Goal: Check status

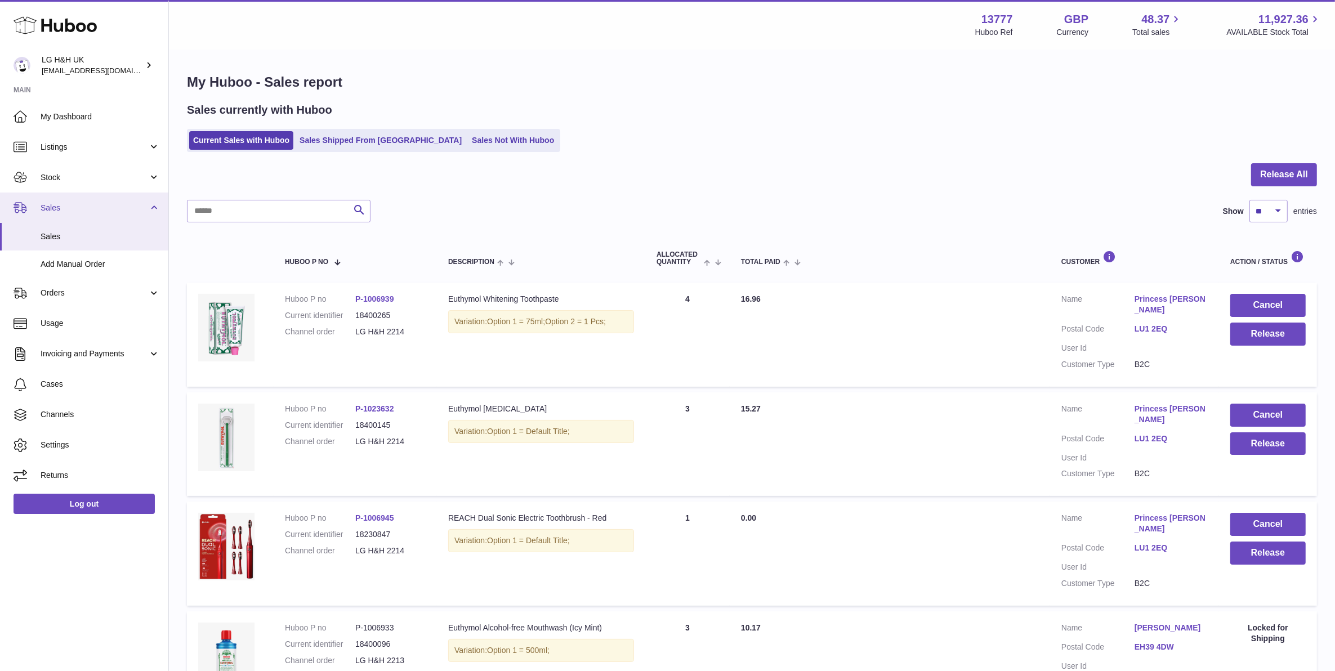
click at [48, 200] on link "Sales" at bounding box center [84, 208] width 168 height 30
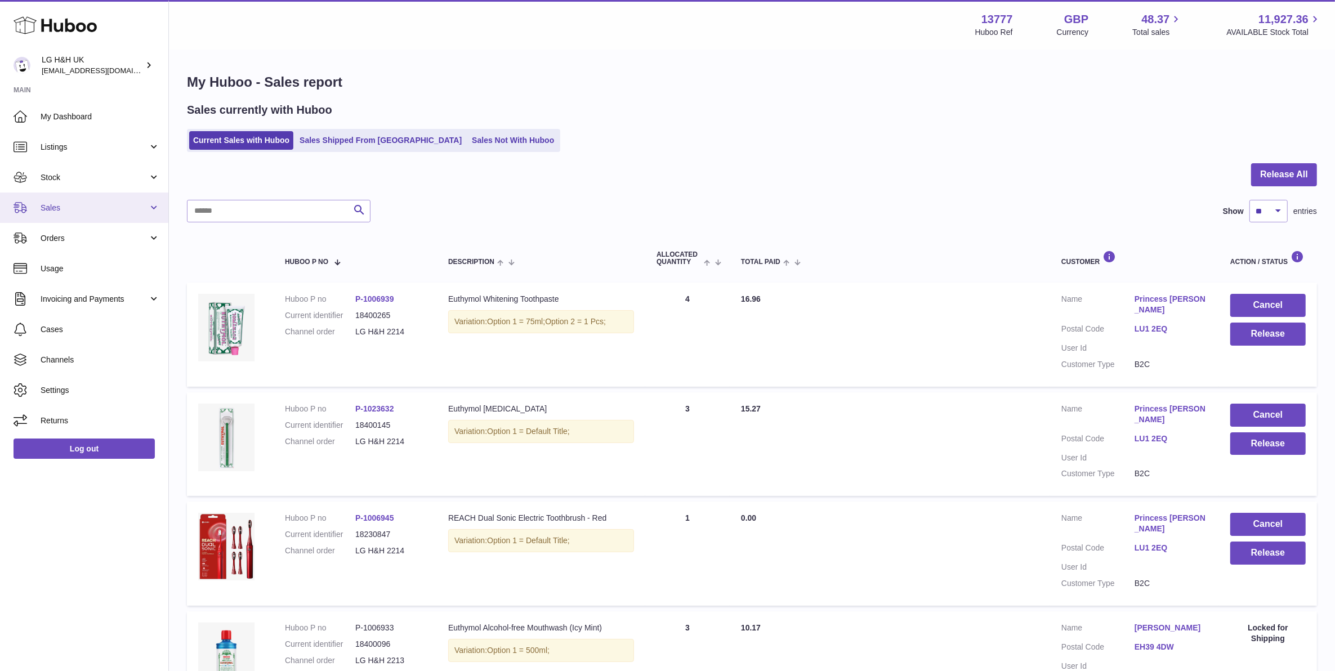
click at [48, 203] on span "Sales" at bounding box center [95, 208] width 108 height 11
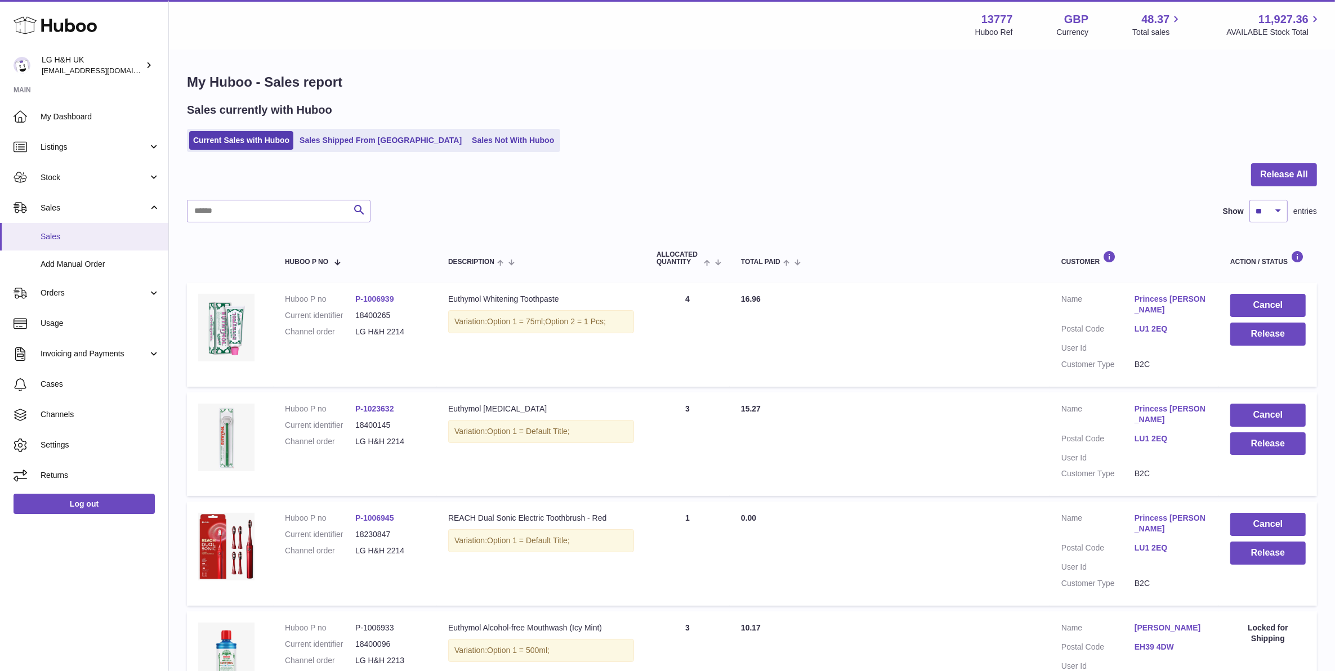
click at [65, 225] on link "Sales" at bounding box center [84, 237] width 168 height 28
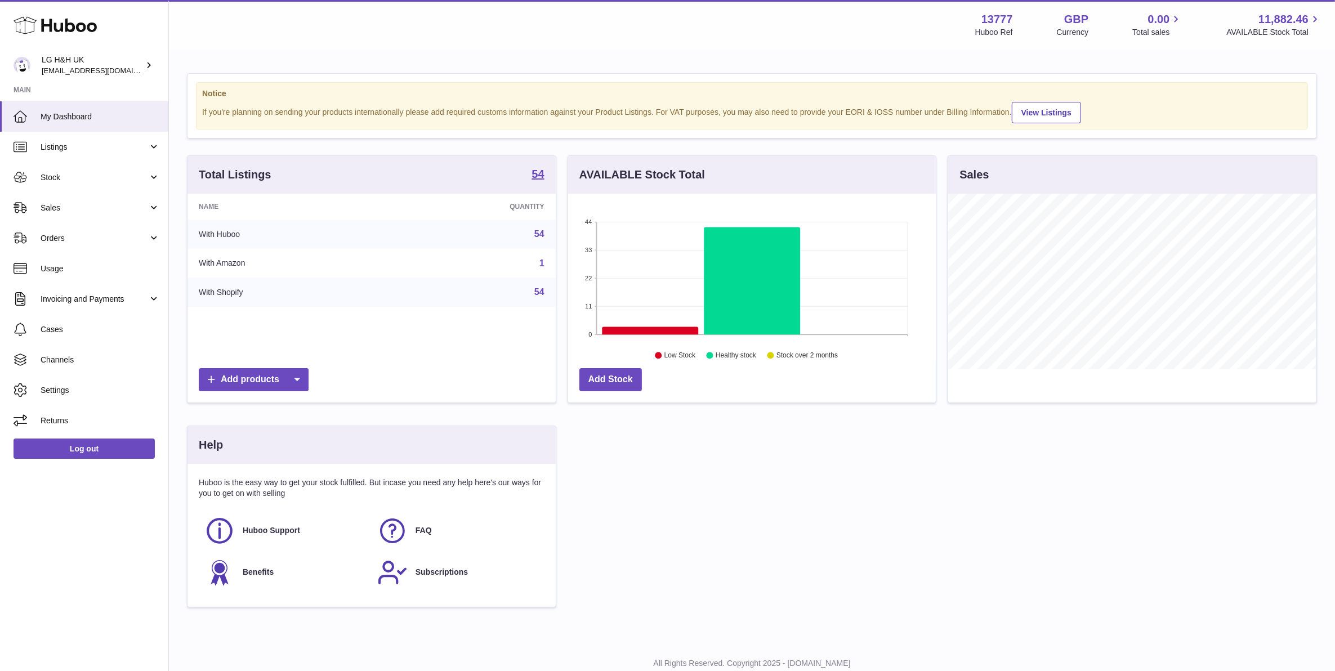
scroll to position [175, 367]
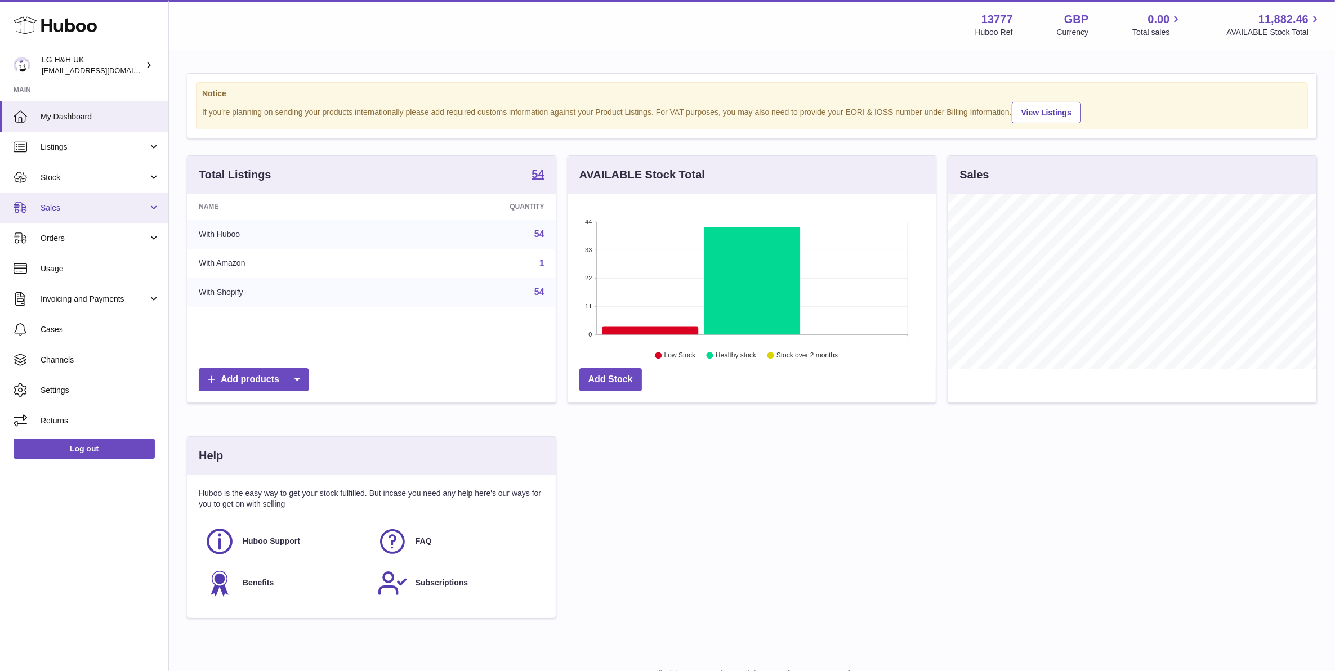
click at [119, 212] on span "Sales" at bounding box center [95, 208] width 108 height 11
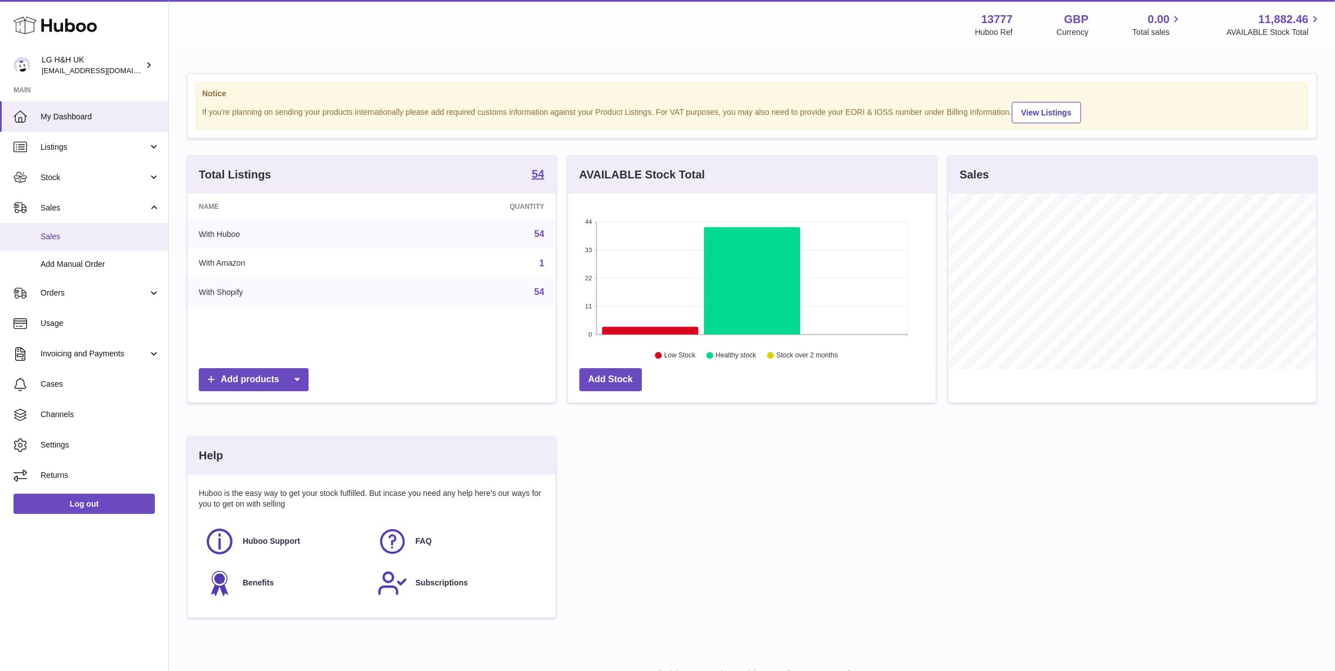
click at [94, 240] on span "Sales" at bounding box center [100, 236] width 119 height 11
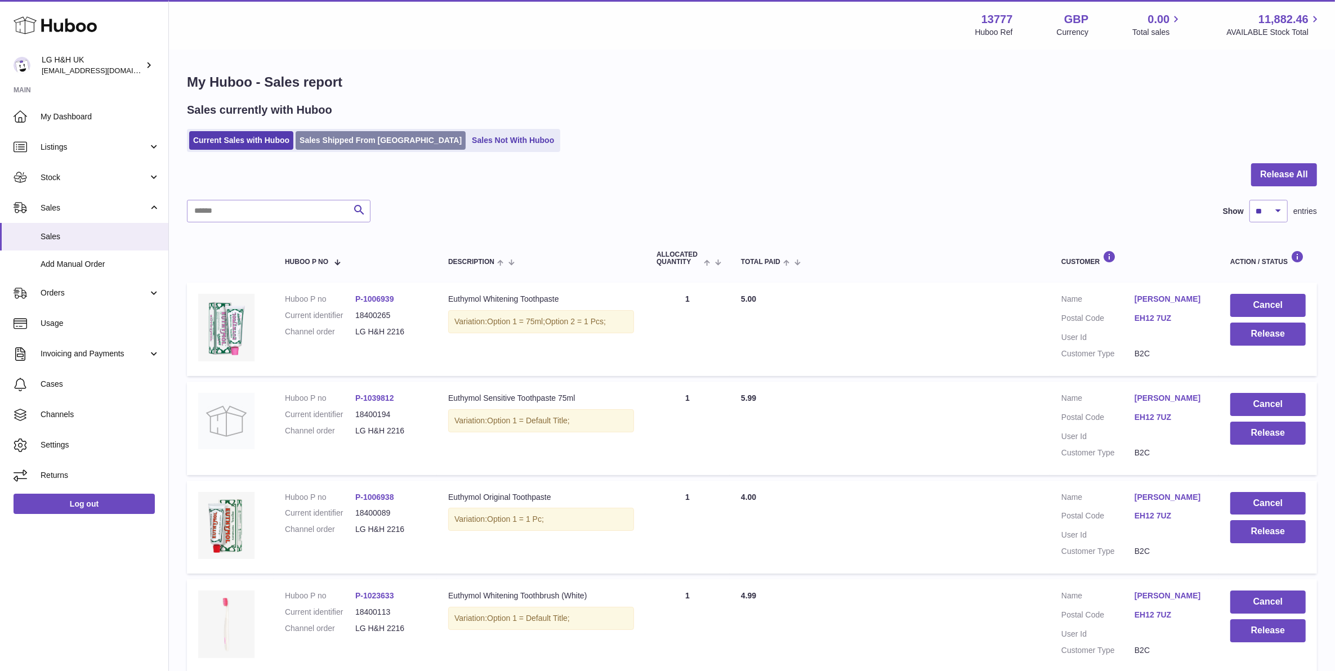
click at [327, 136] on link "Sales Shipped From [GEOGRAPHIC_DATA]" at bounding box center [381, 140] width 170 height 19
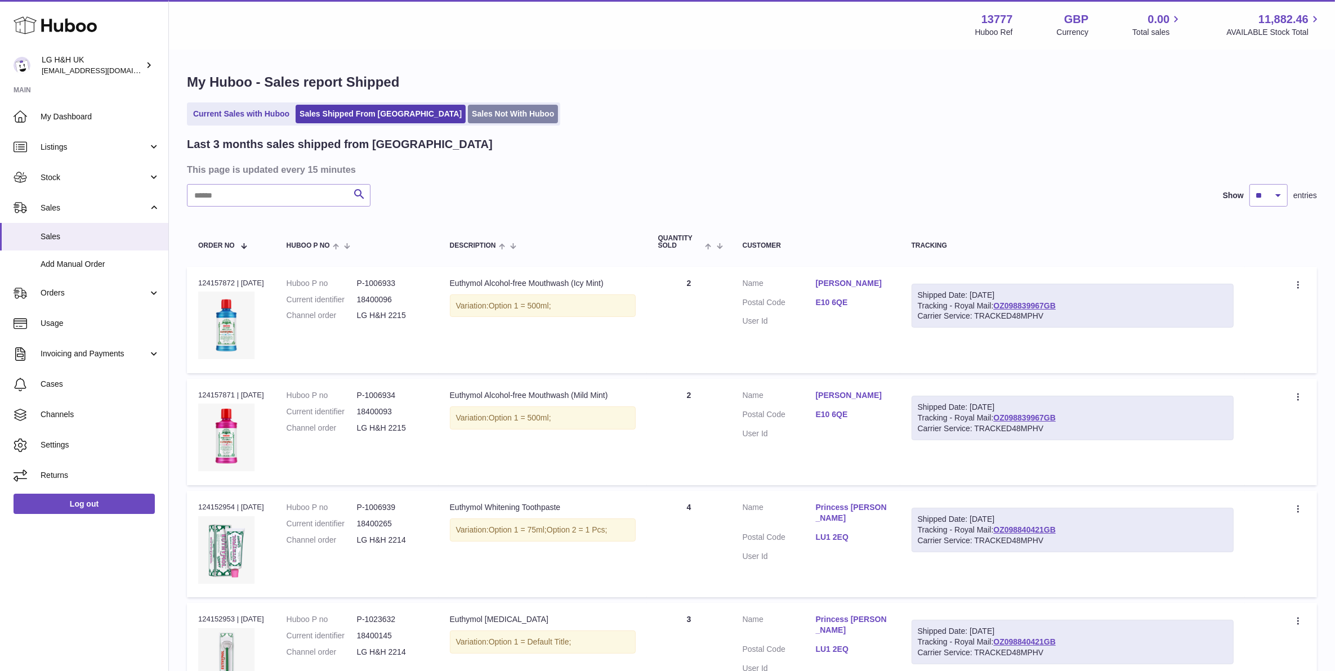
click at [468, 114] on link "Sales Not With Huboo" at bounding box center [513, 114] width 90 height 19
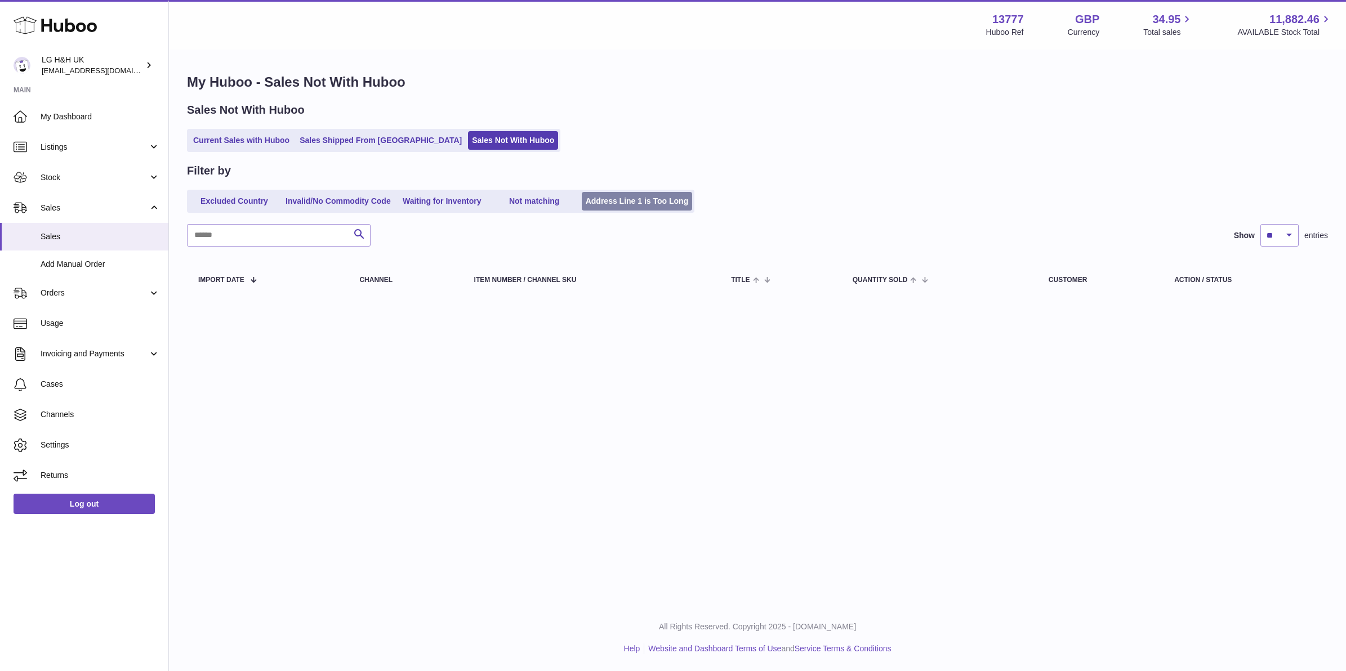
click at [628, 199] on link "Address Line 1 is Too Long" at bounding box center [637, 201] width 111 height 19
click at [314, 201] on link "Invalid/No Commodity Code" at bounding box center [337, 201] width 113 height 19
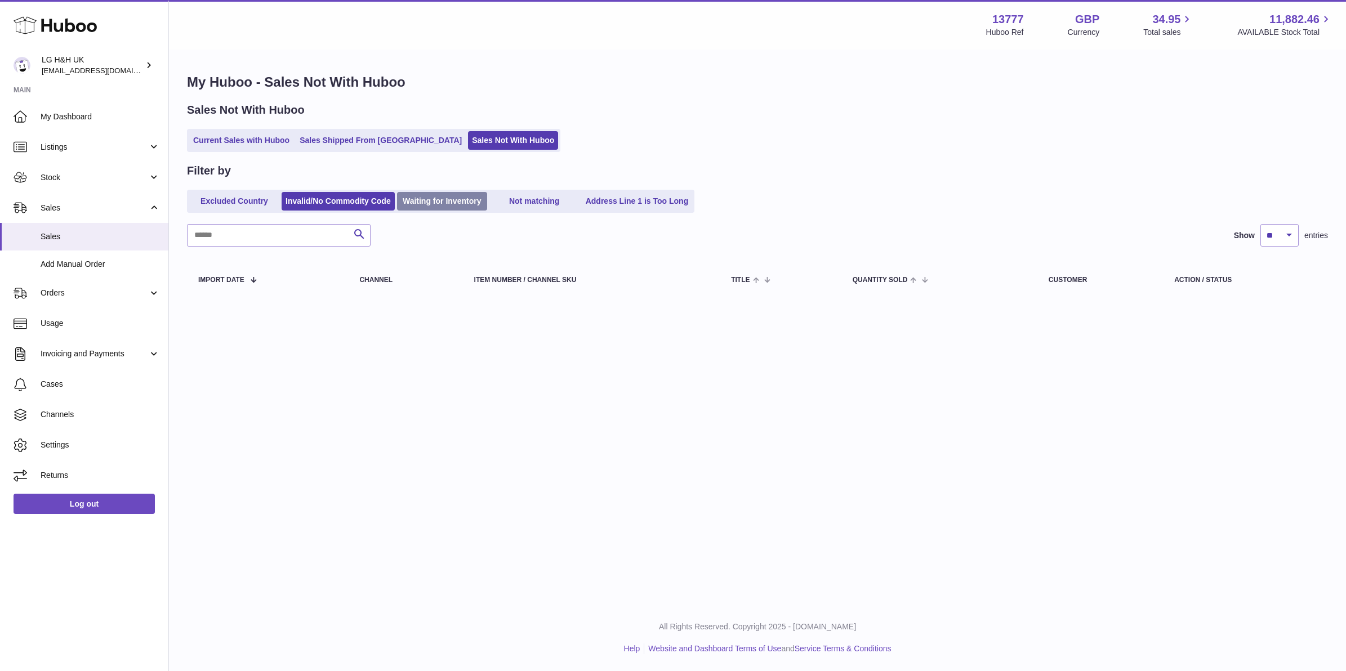
click at [403, 198] on link "Waiting for Inventory" at bounding box center [442, 201] width 90 height 19
click at [519, 197] on link "Not matching" at bounding box center [534, 201] width 90 height 19
click at [257, 203] on link "Excluded Country" at bounding box center [234, 201] width 90 height 19
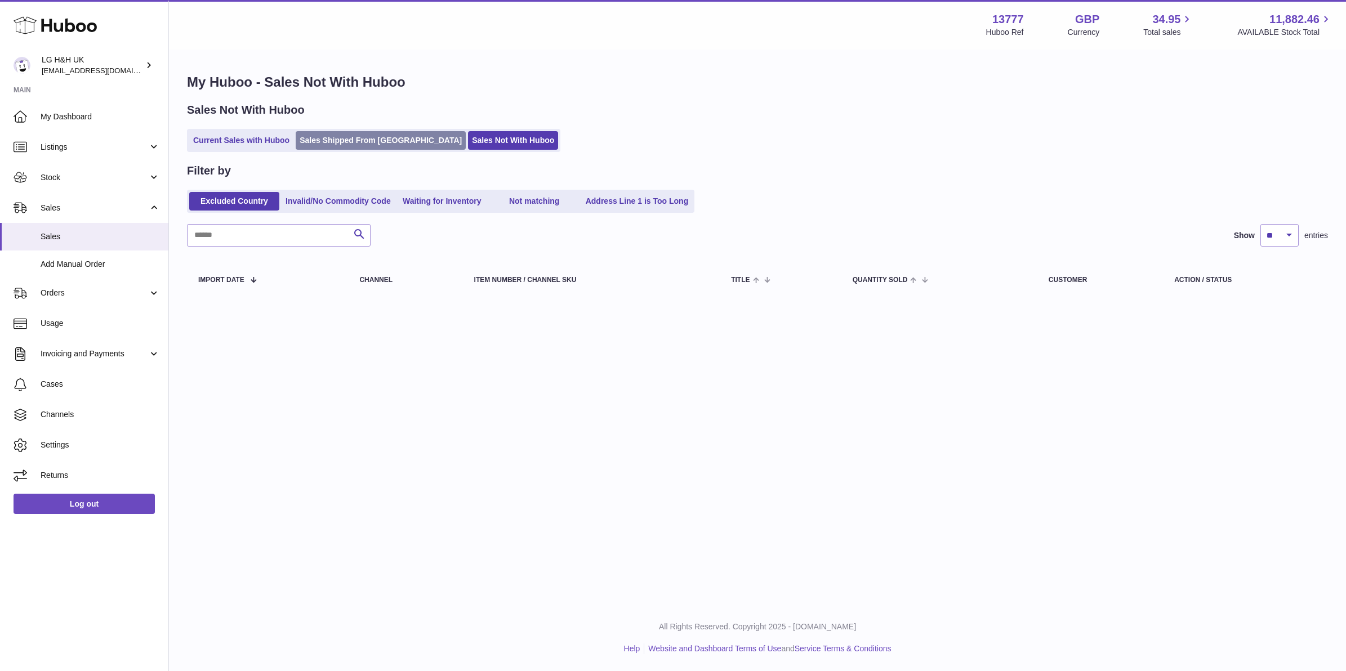
click at [343, 133] on link "Sales Shipped From [GEOGRAPHIC_DATA]" at bounding box center [381, 140] width 170 height 19
